Goal: Ask a question

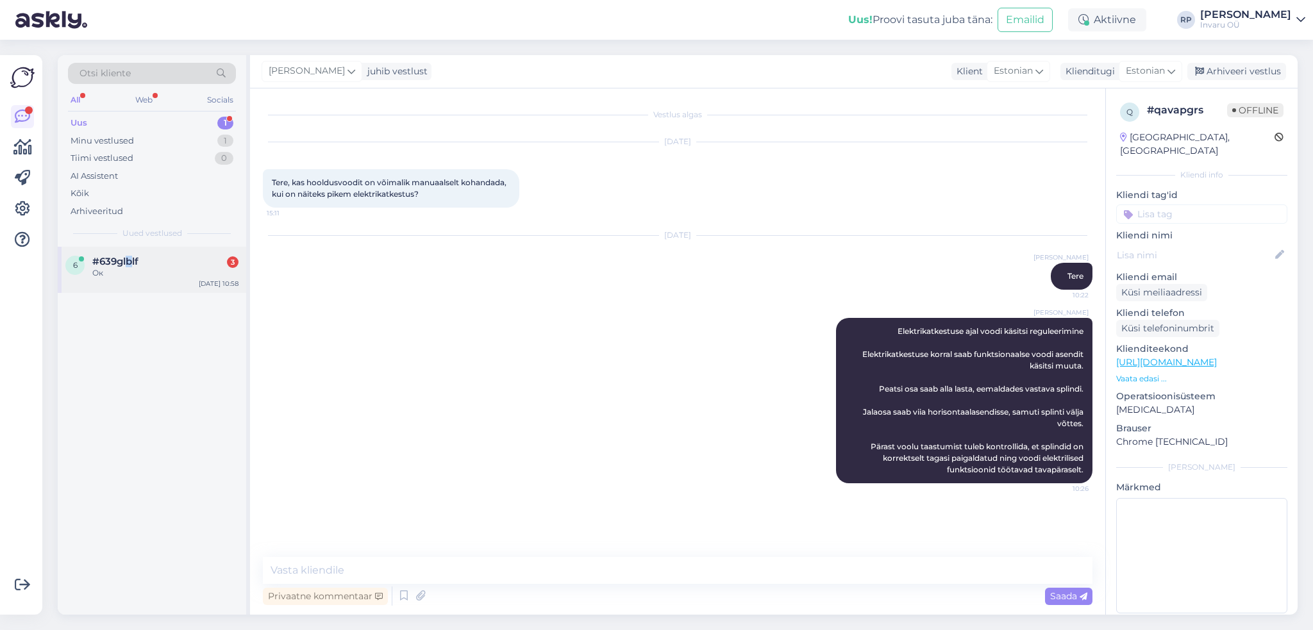
click at [129, 258] on span "#639glblf" at bounding box center [115, 262] width 46 height 12
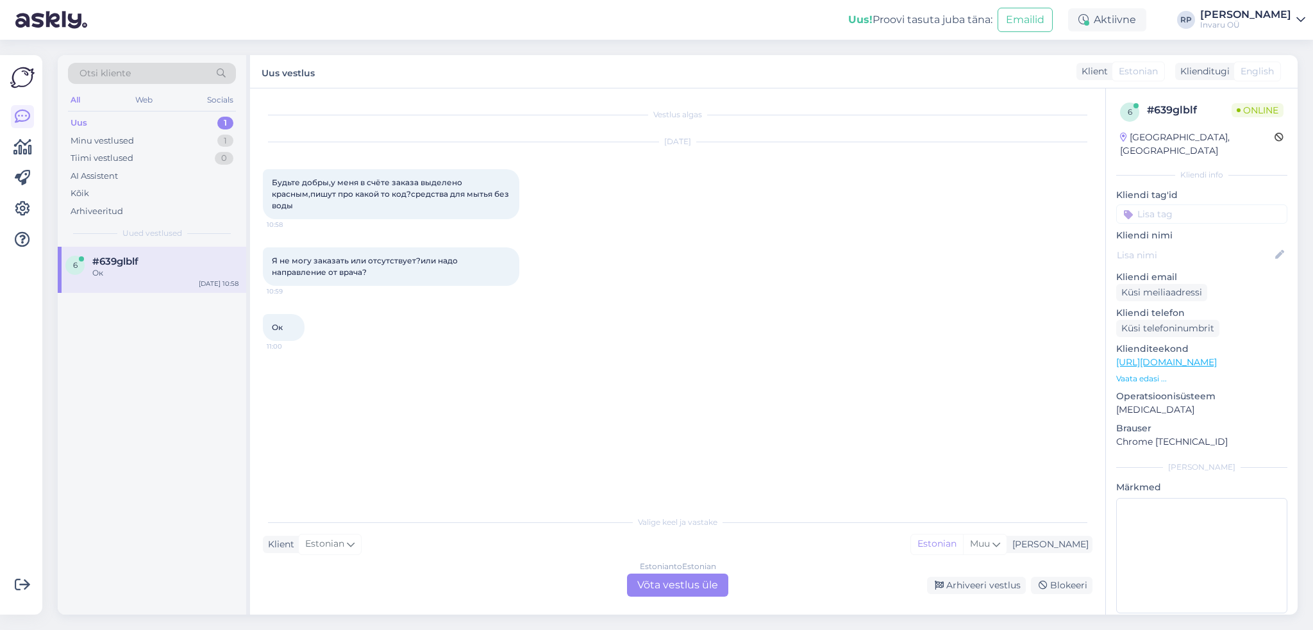
click at [710, 581] on div "Estonian to Estonian Võta vestlus üle" at bounding box center [677, 585] width 101 height 23
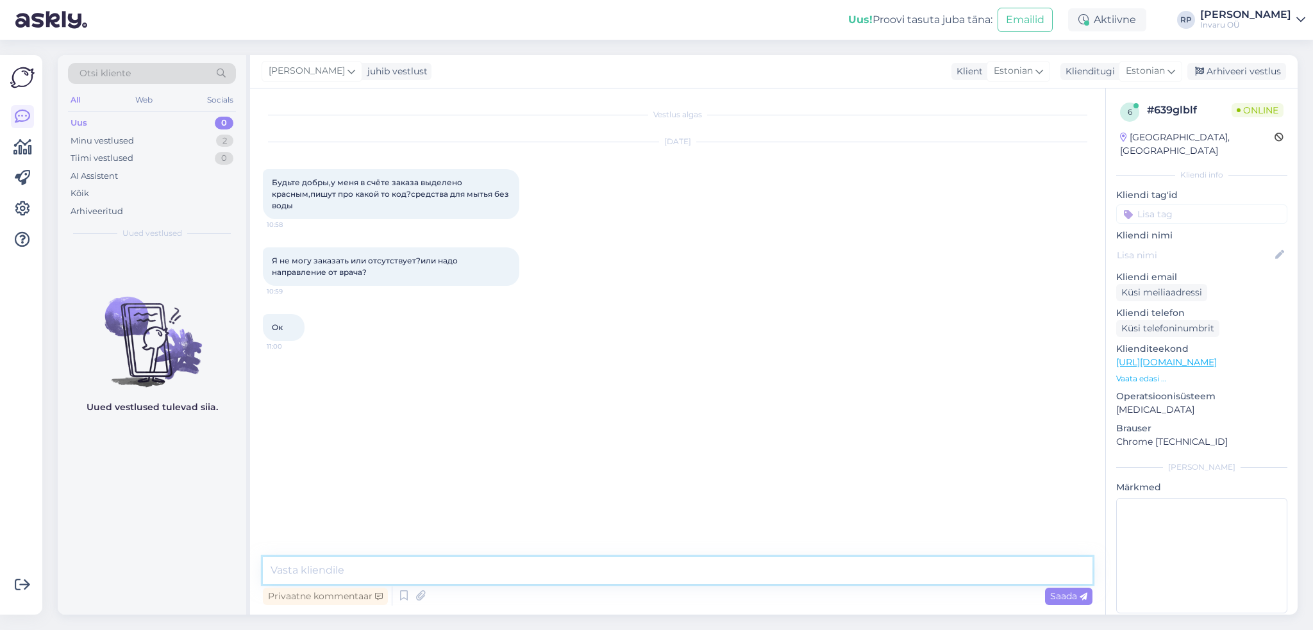
click at [358, 571] on textarea at bounding box center [677, 570] width 829 height 27
click at [1042, 71] on icon at bounding box center [1039, 71] width 8 height 14
click at [980, 187] on link "Russian" at bounding box center [1000, 192] width 141 height 21
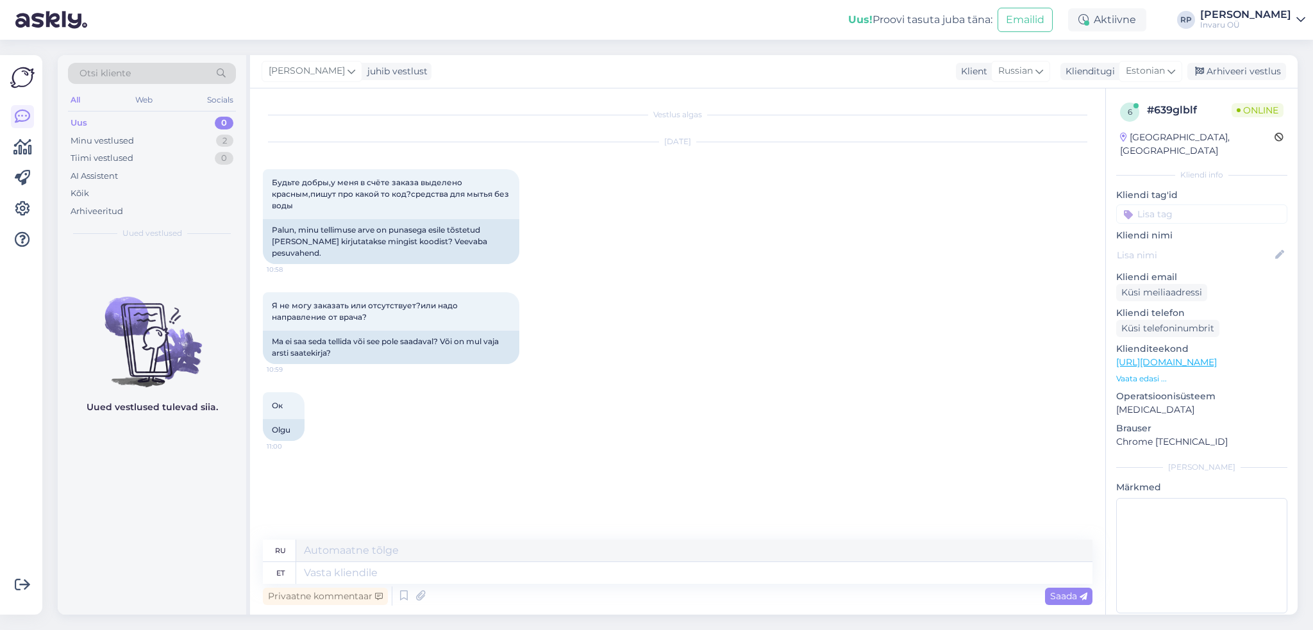
click at [1217, 356] on link "[URL][DOMAIN_NAME]" at bounding box center [1166, 362] width 101 height 12
click at [533, 568] on textarea at bounding box center [694, 573] width 796 height 22
type textarea "Tere"
type textarea "Привет"
type textarea "Tere"
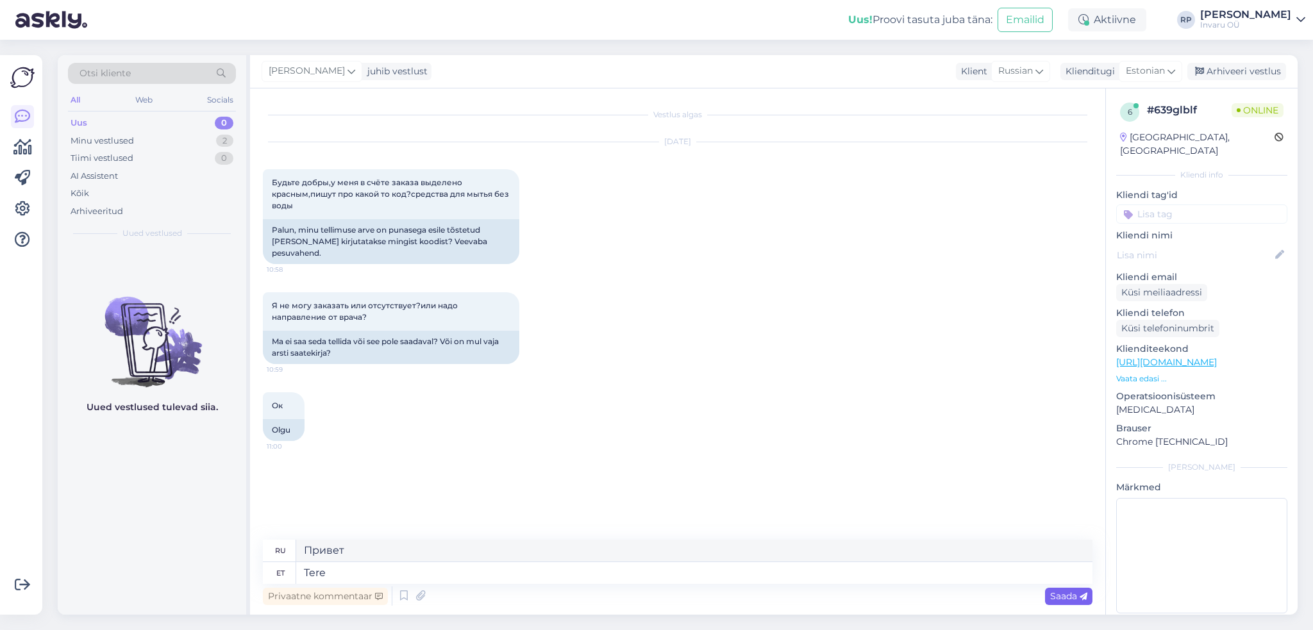
click at [1069, 595] on span "Saada" at bounding box center [1068, 596] width 37 height 12
click at [487, 572] on textarea at bounding box center [694, 573] width 796 height 22
type textarea "kuidas"
type textarea "как"
type textarea "kuidas on"
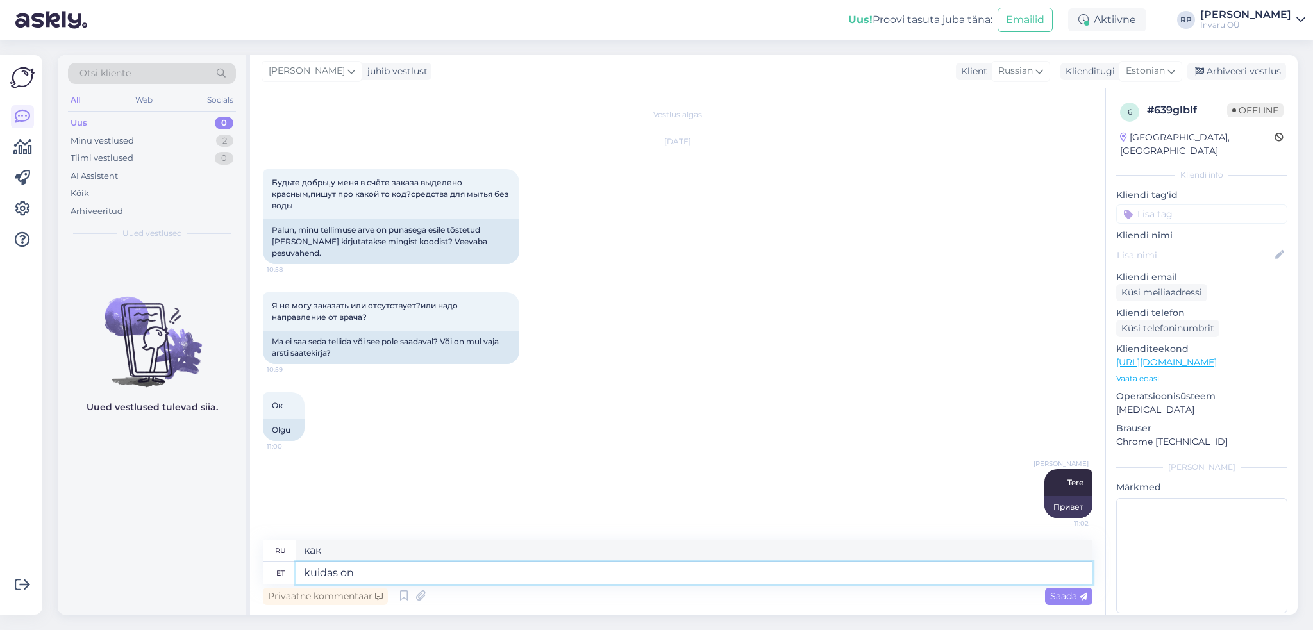
type textarea "Как вы"
type textarea "kuidas on toote"
type textarea "Как вам продукт?"
type textarea "kuidas on toote nimetus"
type textarea "Как называется этот продукт?"
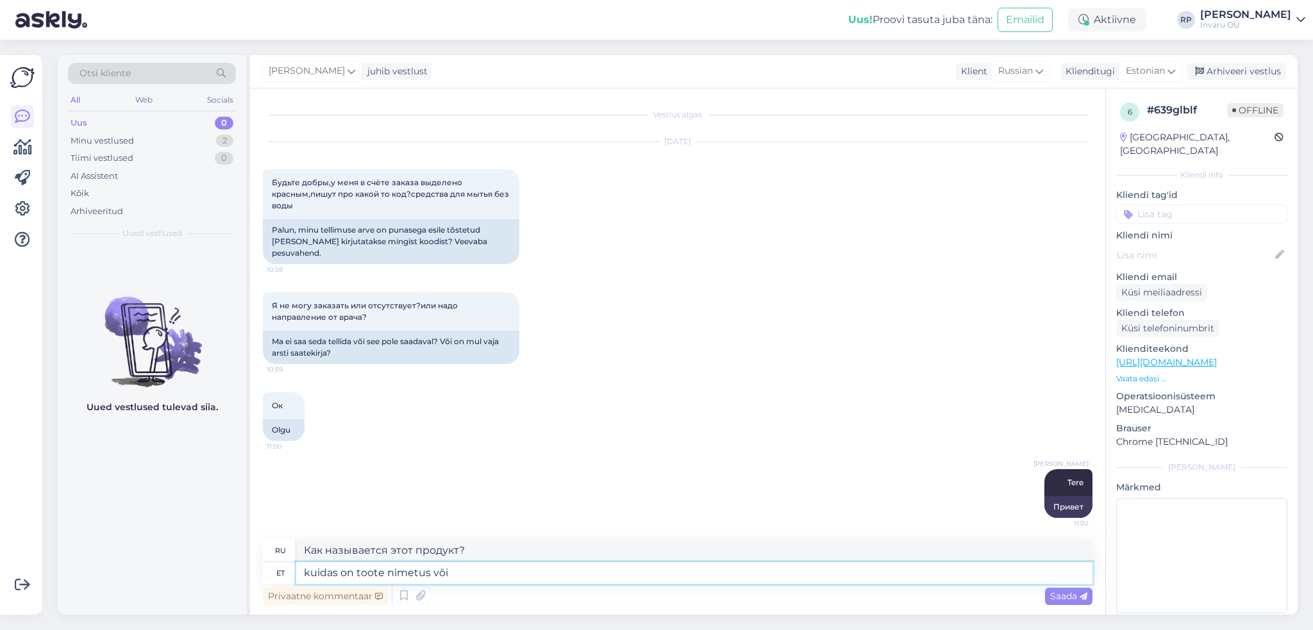
type textarea "kuidas on toote nimetus või"
type textarea "как называется продукт или"
type textarea "kuidas on toote nimetus või too"
type textarea "Как называется продукт или"
type textarea "kuidas on toote nimetus või tootekood"
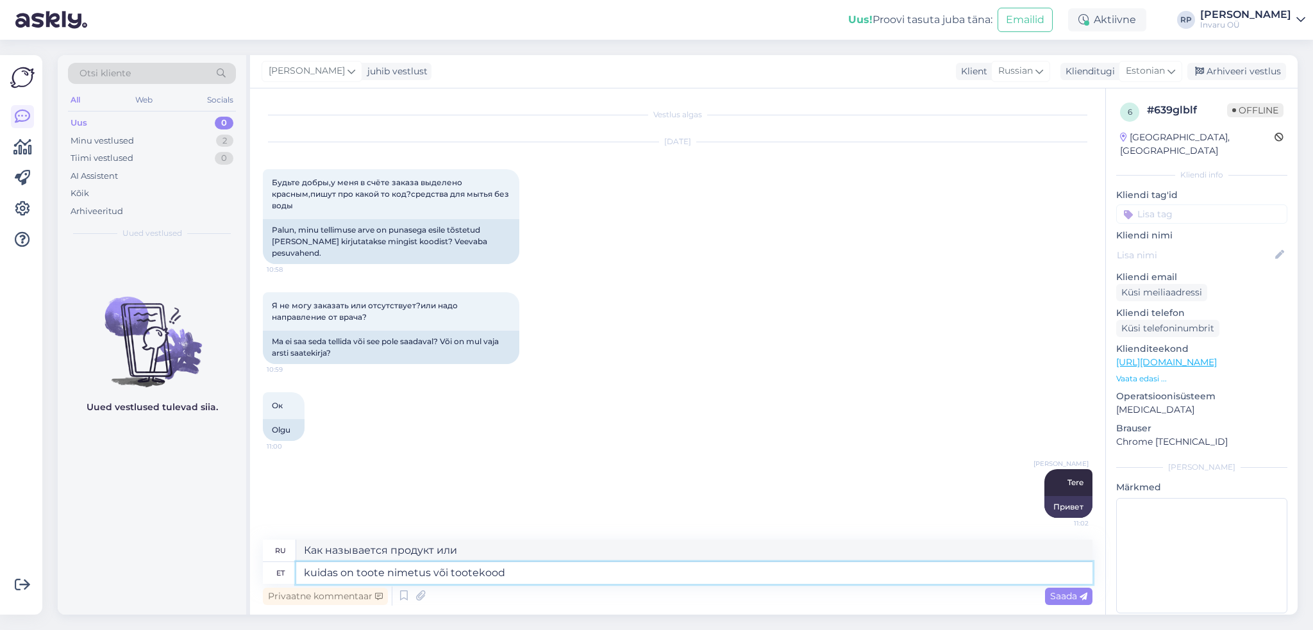
type textarea "Каково название или код продукта?"
type textarea "kuidas on toote nimetus või tootekood, m"
type textarea "каково название продукта или код продукта,"
type textarea "kuidas on toote nimetus või tootekood, mida s"
type textarea "Каково название или код продукта, который вы используете?"
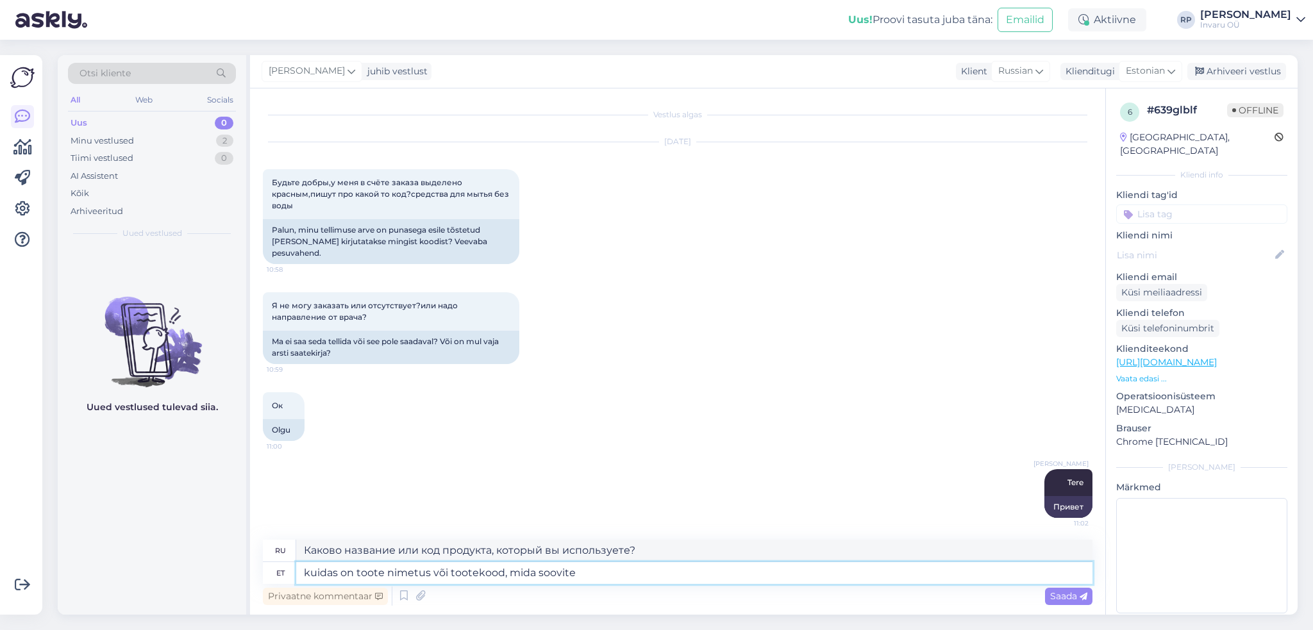
type textarea "kuidas on toote nimetus või tootekood, mida soovite"
type textarea "Каково название или код продукта, который вы хотите получить?"
type textarea "kuidas on toote nimetus või tootekood, mida soovite osta?"
type textarea "Каково название или код товара, который вы хотите приобрести?"
type textarea "kuidas on toote nimetus või tootekood, mida soovite osta?"
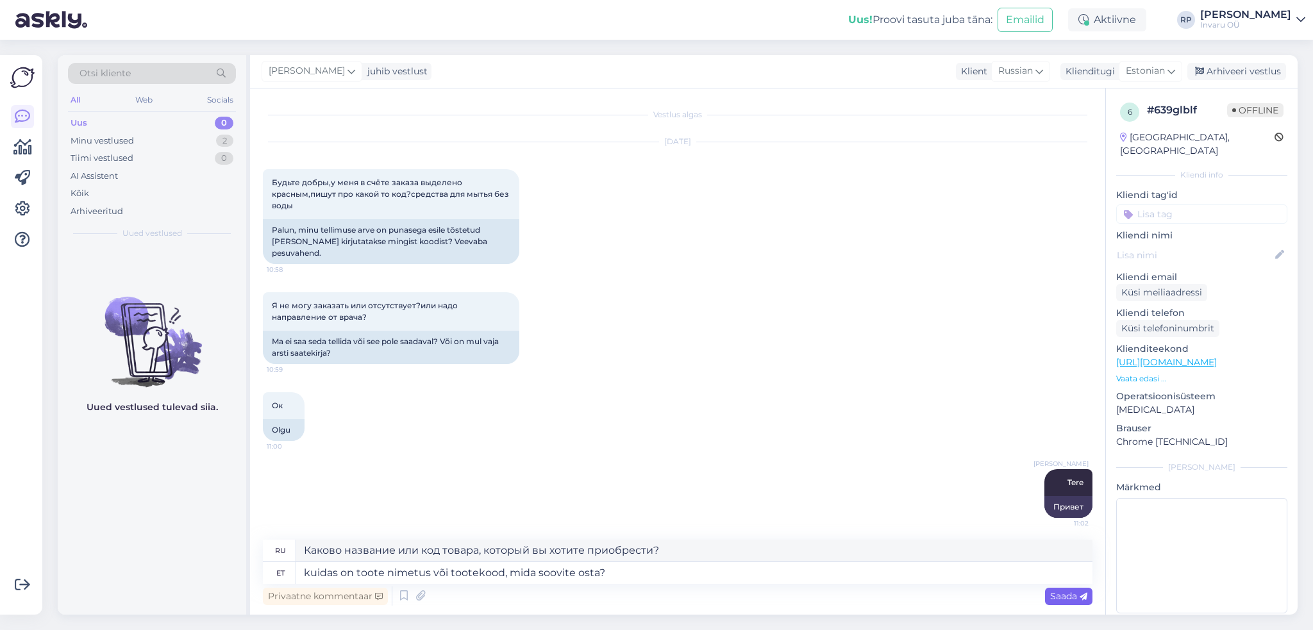
click at [1063, 595] on span "Saada" at bounding box center [1068, 596] width 37 height 12
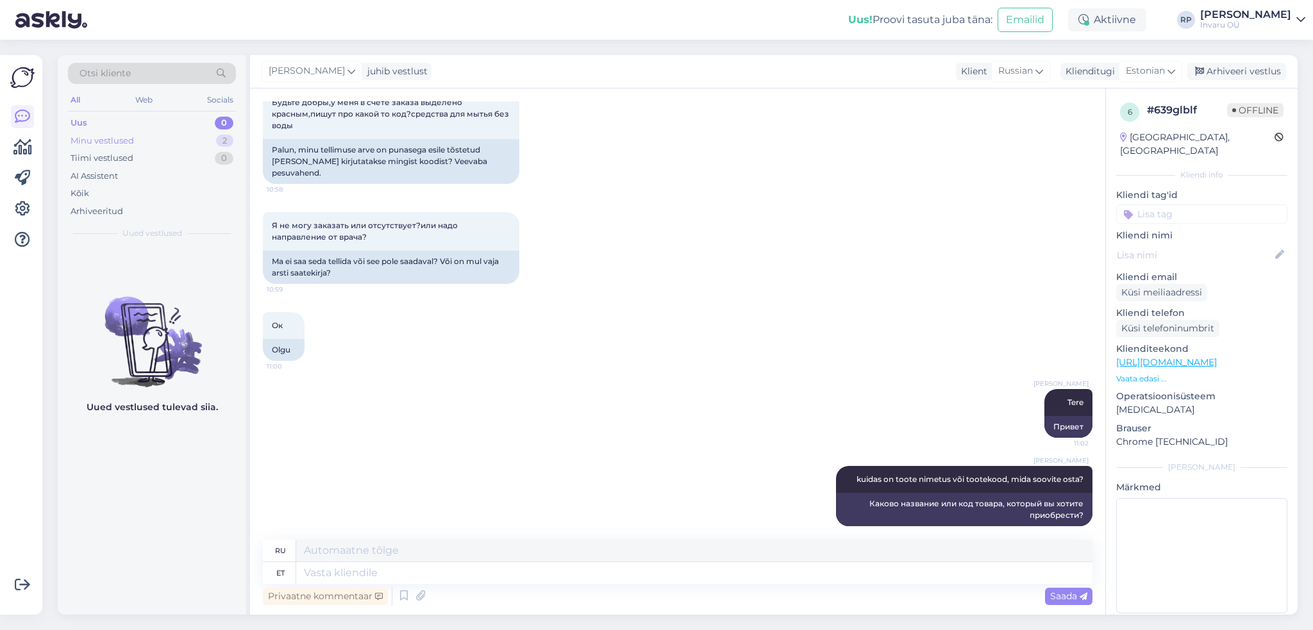
click at [85, 140] on div "Minu vestlused" at bounding box center [102, 141] width 63 height 13
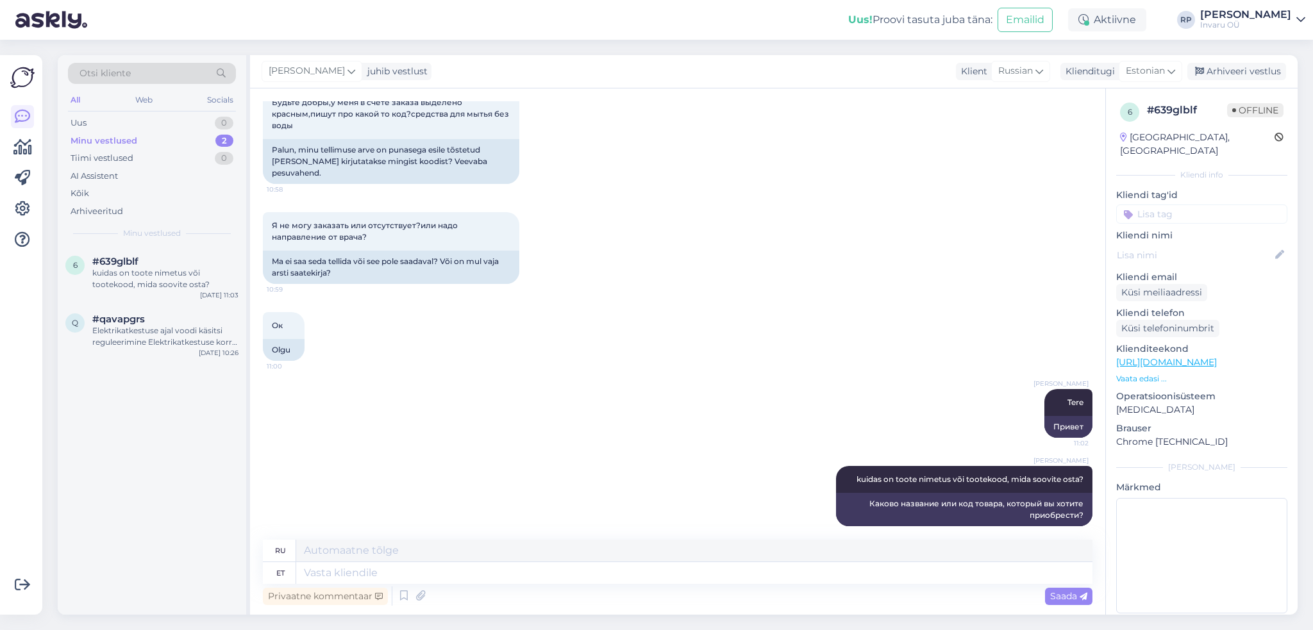
click at [1245, 110] on span "Offline" at bounding box center [1255, 110] width 56 height 14
click at [1250, 71] on div "Arhiveeri vestlus" at bounding box center [1236, 71] width 99 height 17
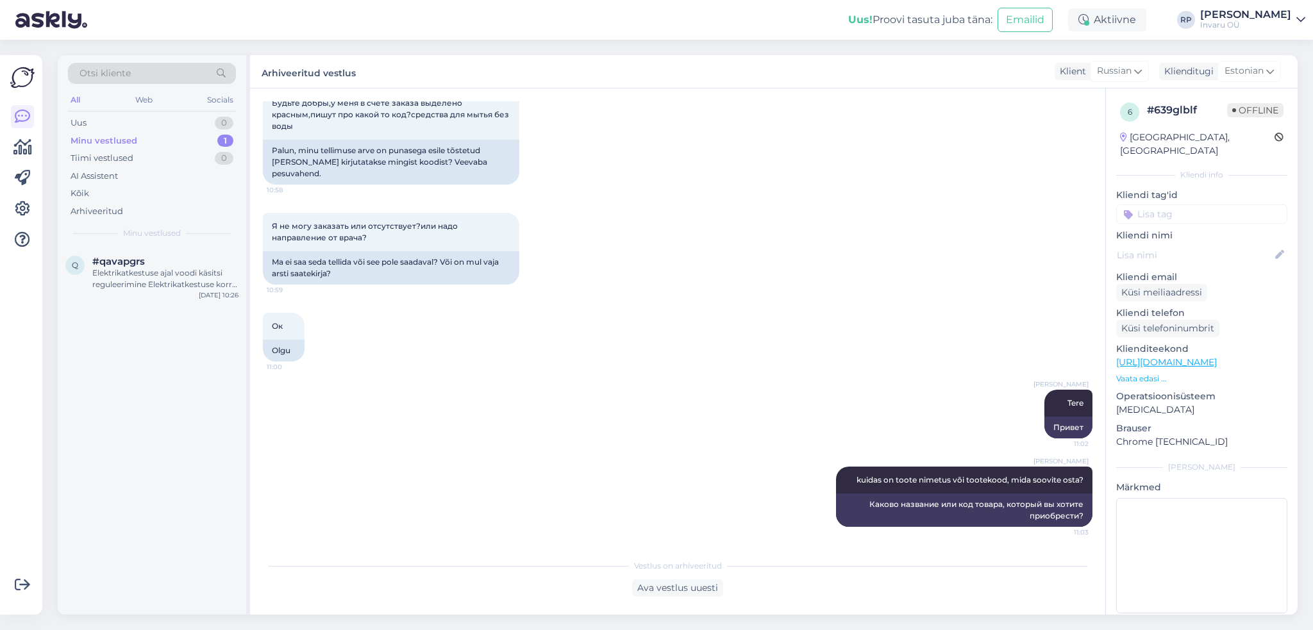
scroll to position [67, 0]
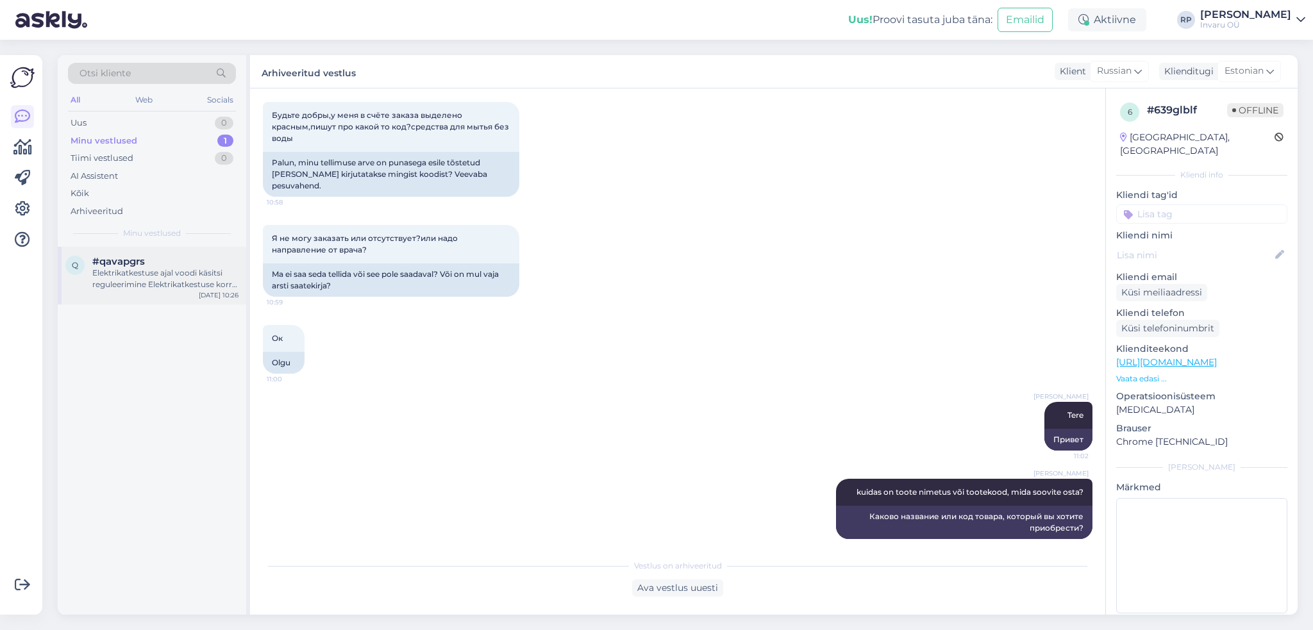
click at [175, 282] on div "Elektrikatkestuse ajal voodi käsitsi reguleerimine Elektrikatkestuse korral saa…" at bounding box center [165, 278] width 146 height 23
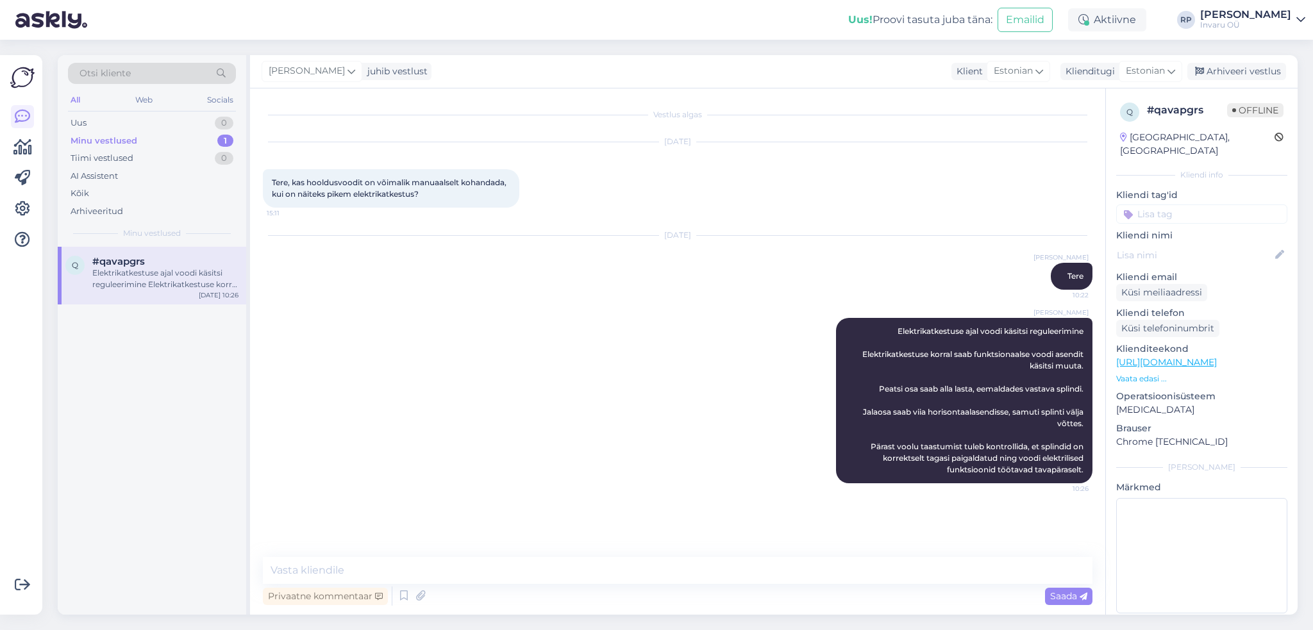
click at [1233, 108] on span "Offline" at bounding box center [1255, 110] width 56 height 14
